Goal: Communication & Community: Answer question/provide support

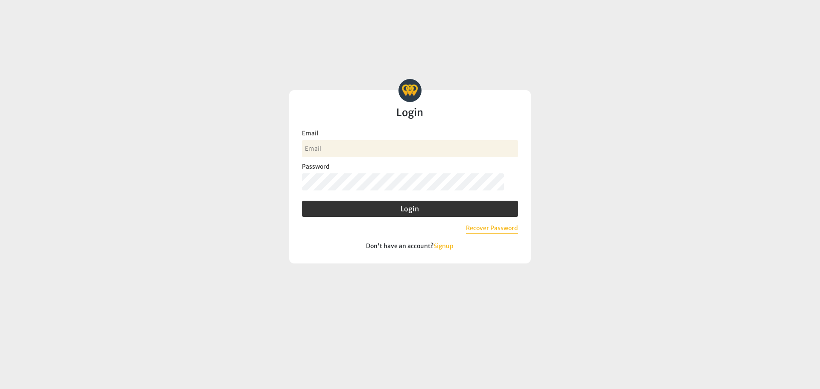
drag, startPoint x: 353, startPoint y: 154, endPoint x: 362, endPoint y: 156, distance: 8.7
click at [354, 154] on input "Email" at bounding box center [410, 148] width 216 height 17
type input "michelleh@myeecu.org"
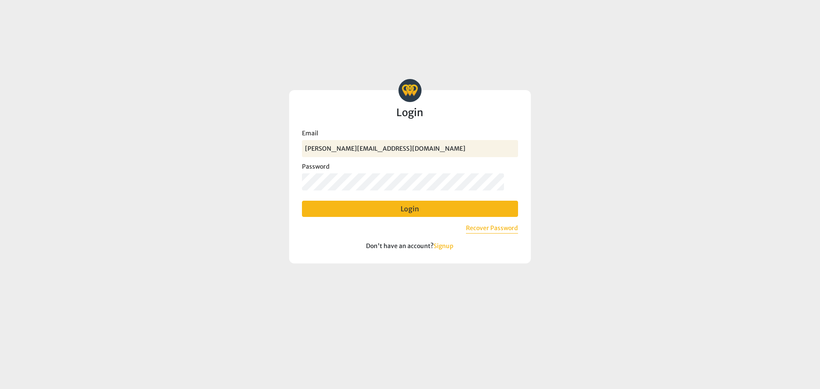
click at [343, 210] on button "Login" at bounding box center [410, 209] width 216 height 16
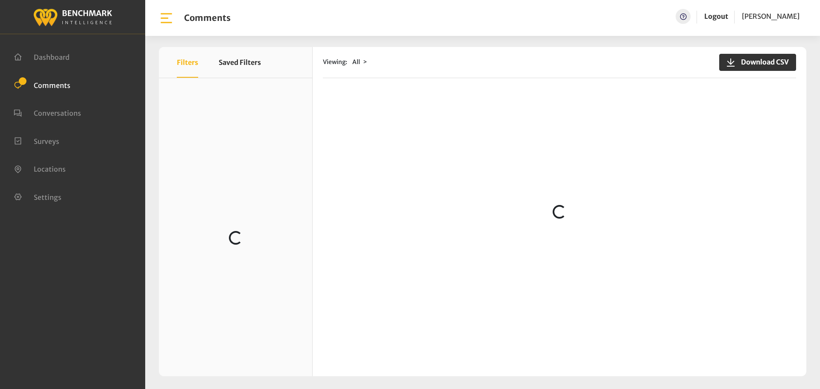
scroll to position [213, 0]
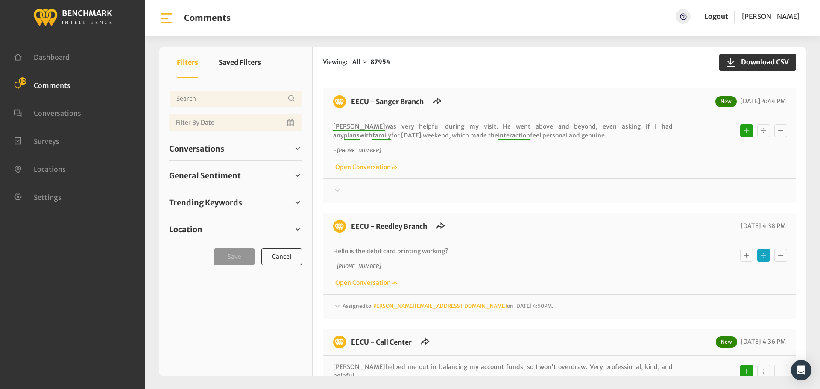
click at [59, 85] on span "Comments" at bounding box center [52, 85] width 37 height 9
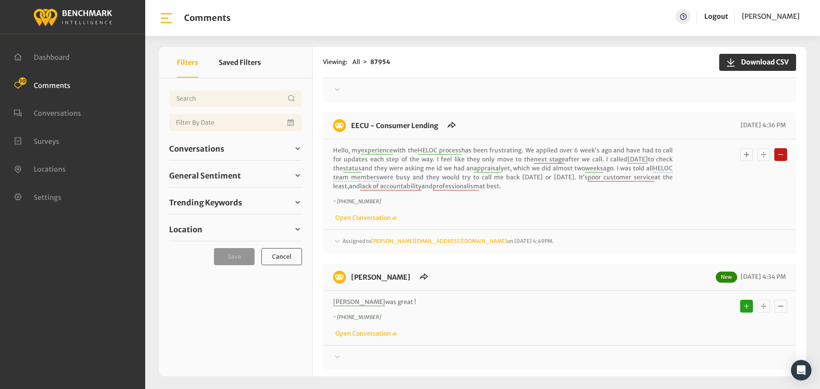
scroll to position [341, 0]
click at [337, 236] on icon at bounding box center [337, 241] width 9 height 10
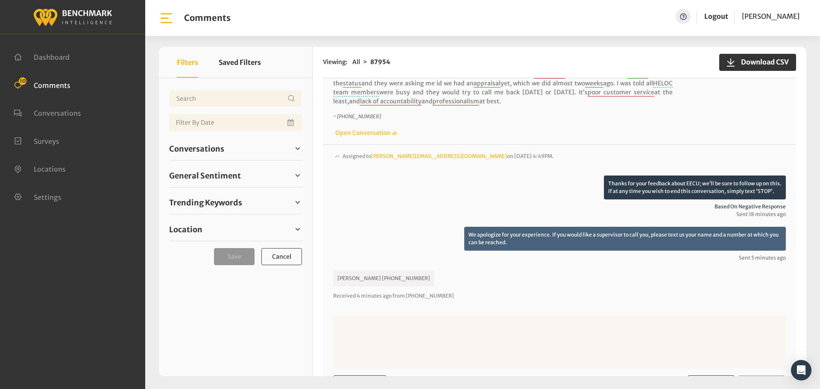
scroll to position [427, 0]
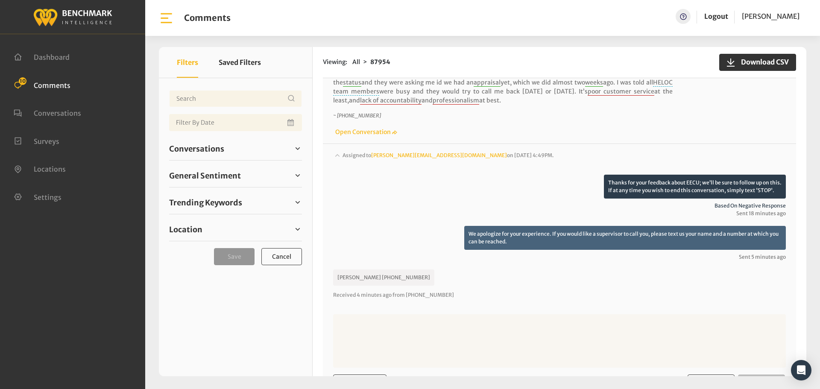
click at [392, 322] on textarea at bounding box center [559, 340] width 452 height 53
type textarea "Thank you."
click at [752, 378] on span "Reply" at bounding box center [761, 382] width 19 height 9
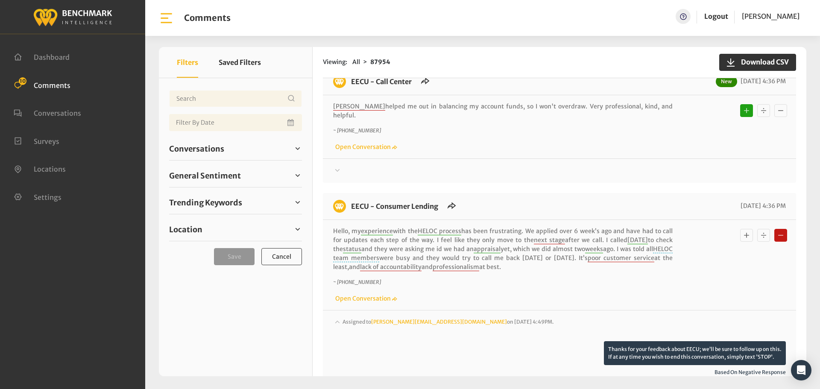
scroll to position [210, 0]
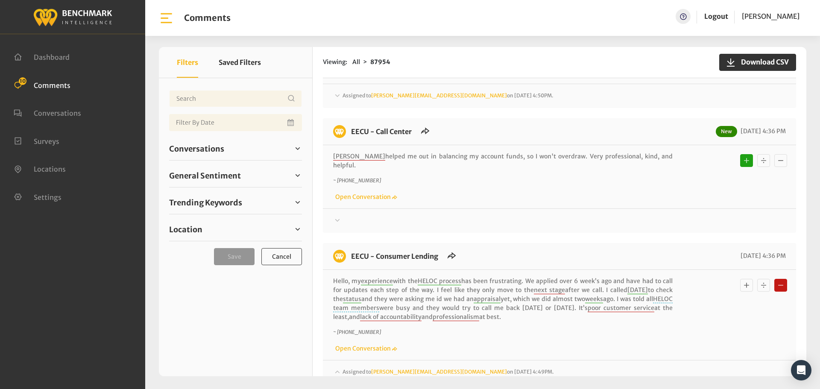
drag, startPoint x: 426, startPoint y: 275, endPoint x: 345, endPoint y: 247, distance: 86.3
copy div "EECU - Consumer Lending [DATE] 4:36 PM Hello, my experience with the HELOC proc…"
click at [712, 16] on link "Logout" at bounding box center [716, 16] width 24 height 9
